Goal: Find specific page/section: Find specific page/section

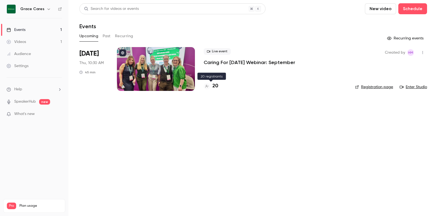
click at [214, 88] on h4 "20" at bounding box center [215, 85] width 6 height 7
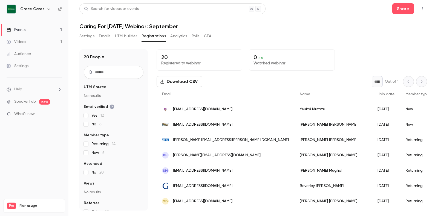
click at [19, 29] on div "Events" at bounding box center [16, 29] width 19 height 5
